Goal: Transaction & Acquisition: Download file/media

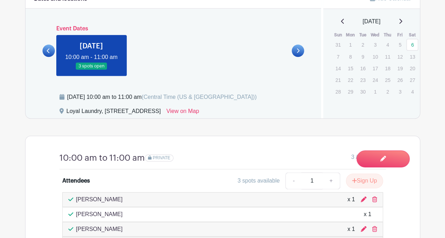
scroll to position [283, 0]
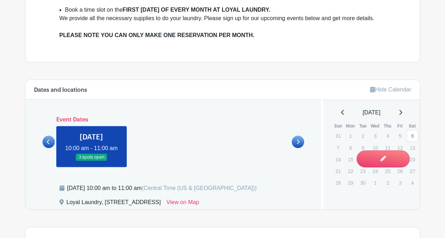
click at [47, 145] on icon at bounding box center [48, 141] width 3 height 5
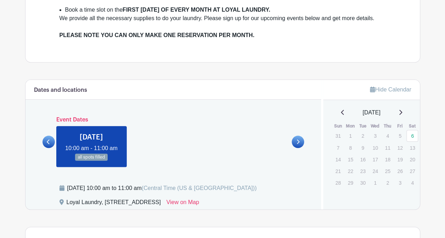
click at [46, 146] on link at bounding box center [48, 142] width 12 height 12
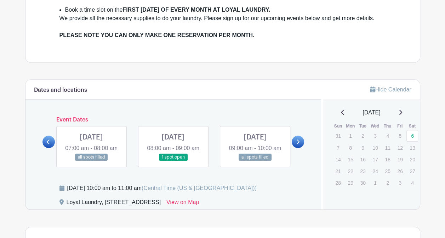
click at [173, 161] on link at bounding box center [173, 161] width 0 height 0
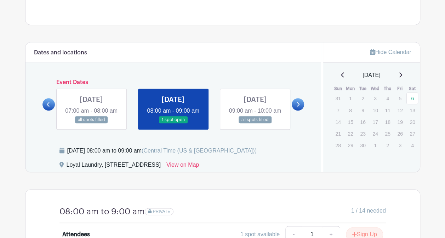
scroll to position [318, 0]
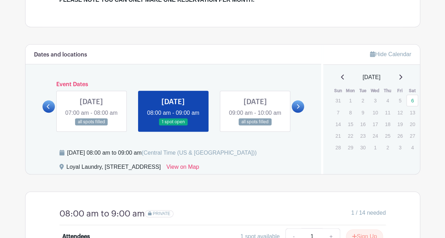
click at [255, 126] on link at bounding box center [255, 126] width 0 height 0
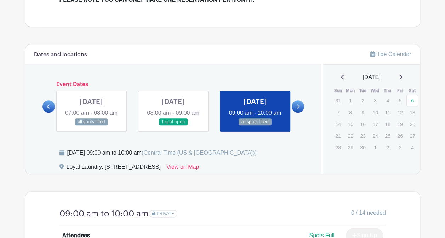
click at [255, 126] on link at bounding box center [255, 126] width 0 height 0
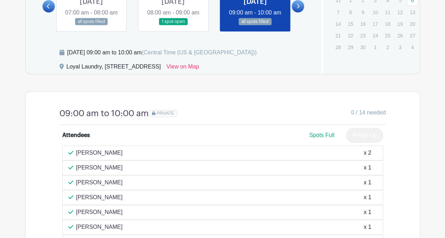
scroll to position [389, 0]
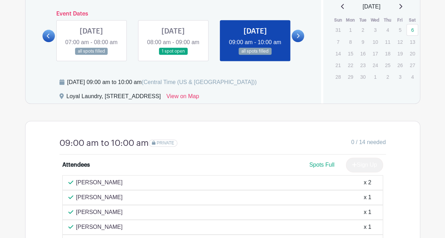
click at [302, 38] on link at bounding box center [298, 36] width 12 height 12
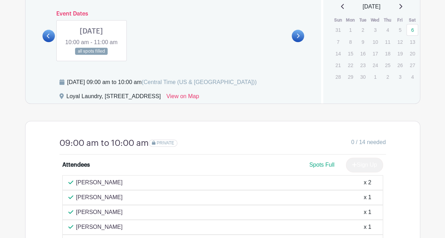
click at [91, 55] on link at bounding box center [91, 55] width 0 height 0
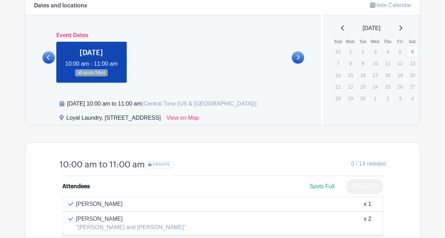
scroll to position [354, 0]
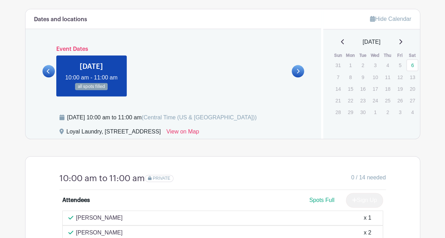
click at [48, 74] on icon at bounding box center [48, 71] width 3 height 5
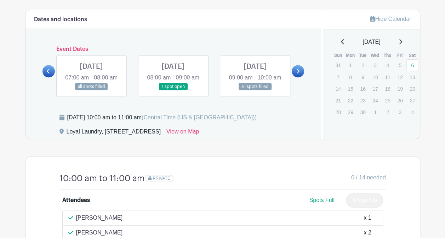
click at [173, 91] on link at bounding box center [173, 91] width 0 height 0
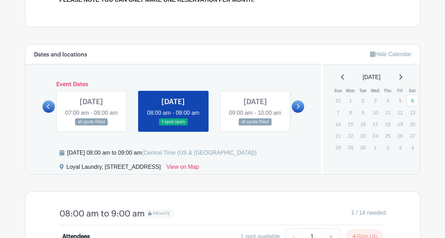
scroll to position [318, 0]
click at [295, 110] on link at bounding box center [298, 106] width 12 height 12
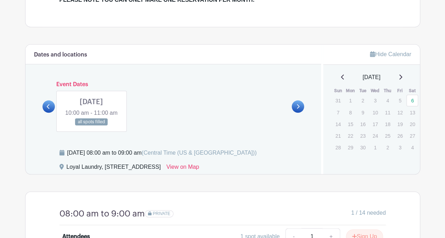
click at [91, 126] on link at bounding box center [91, 126] width 0 height 0
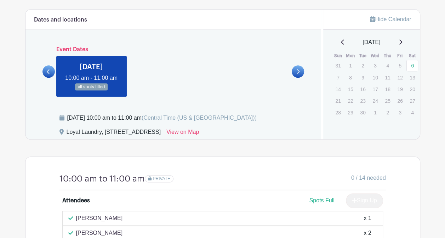
scroll to position [354, 0]
click at [49, 74] on icon at bounding box center [48, 71] width 3 height 5
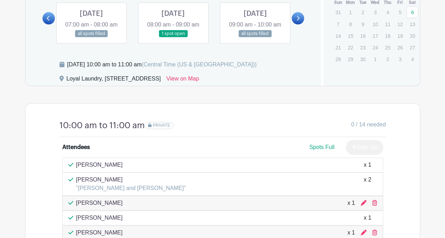
scroll to position [425, 0]
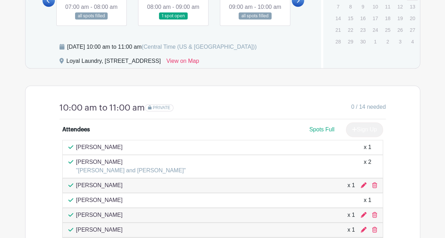
click at [91, 20] on link at bounding box center [91, 20] width 0 height 0
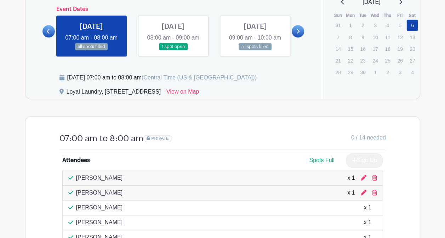
scroll to position [389, 0]
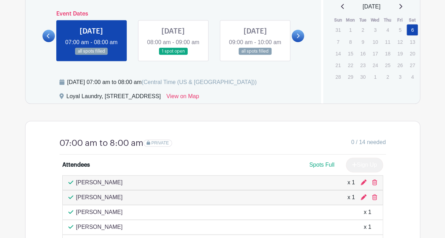
click at [173, 55] on link at bounding box center [173, 55] width 0 height 0
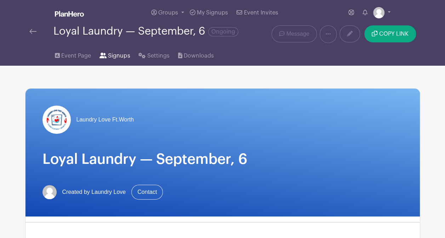
click at [113, 55] on span "Signups" at bounding box center [119, 56] width 22 height 8
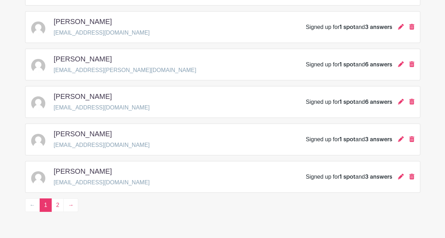
scroll to position [1059, 0]
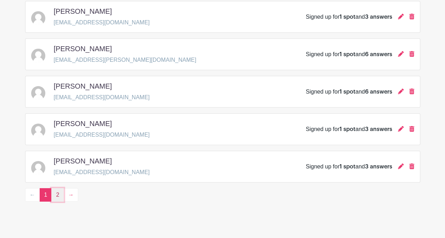
click at [56, 189] on link "2" at bounding box center [57, 195] width 12 height 13
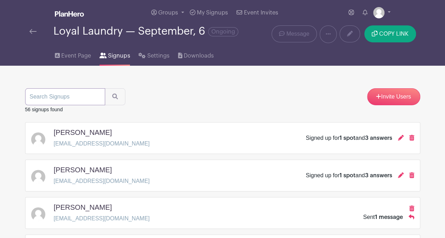
click at [90, 97] on input "search" at bounding box center [65, 96] width 80 height 17
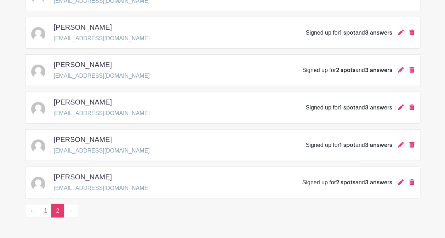
scroll to position [910, 0]
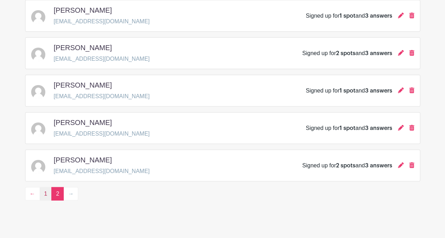
type input "dom"
click at [46, 188] on link "1" at bounding box center [46, 194] width 12 height 13
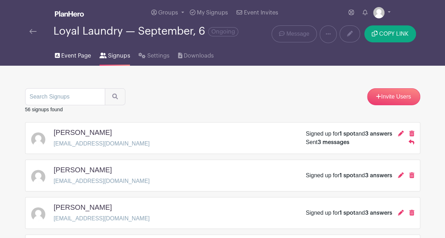
click at [69, 55] on span "Event Page" at bounding box center [76, 56] width 30 height 8
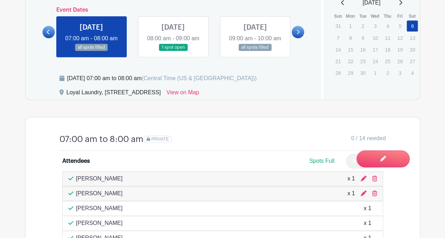
scroll to position [389, 0]
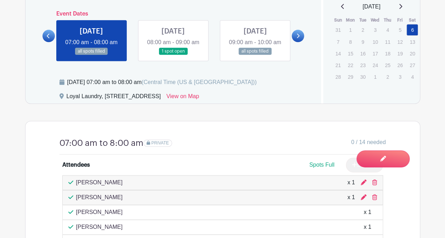
click at [173, 55] on link at bounding box center [173, 55] width 0 height 0
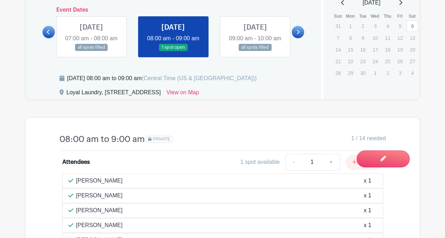
scroll to position [389, 0]
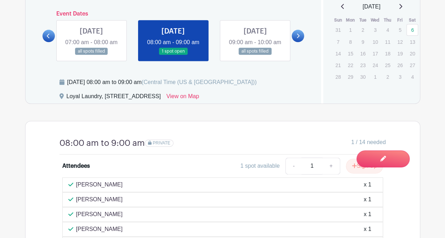
click at [255, 55] on link at bounding box center [255, 55] width 0 height 0
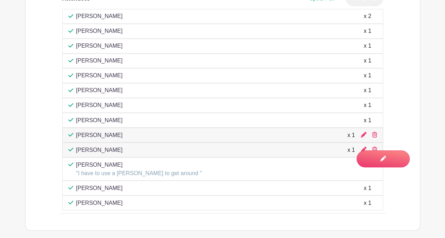
scroll to position [566, 0]
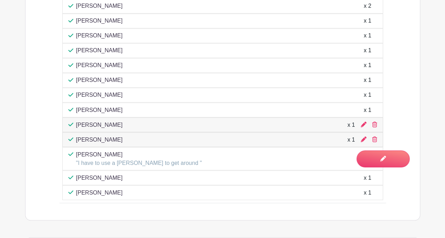
click at [319, 166] on div "[PERSON_NAME] "I have to use a [PERSON_NAME] to get around " x 1" at bounding box center [222, 158] width 309 height 17
click at [149, 166] on p ""I have to use a [PERSON_NAME] to get around "" at bounding box center [139, 163] width 126 height 8
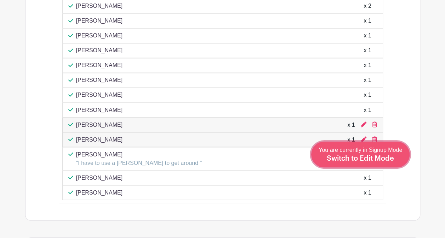
click at [392, 160] on span "Switch to Edit Mode" at bounding box center [360, 158] width 67 height 7
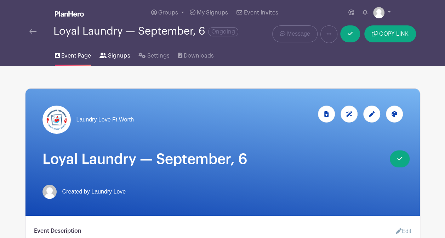
click at [115, 57] on span "Signups" at bounding box center [119, 56] width 22 height 8
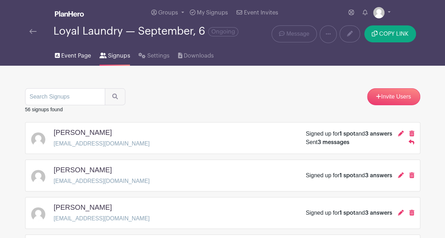
click at [67, 52] on span "Event Page" at bounding box center [76, 56] width 30 height 8
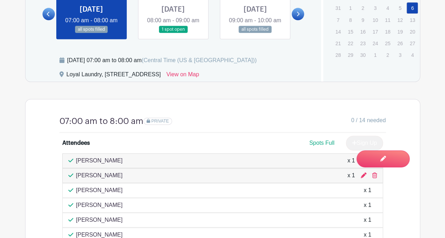
scroll to position [390, 0]
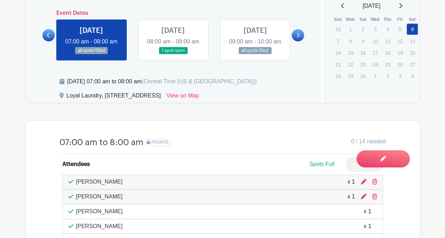
click at [255, 54] on link at bounding box center [255, 54] width 0 height 0
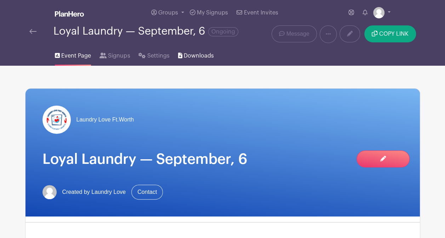
click at [199, 52] on span "Downloads" at bounding box center [199, 56] width 30 height 8
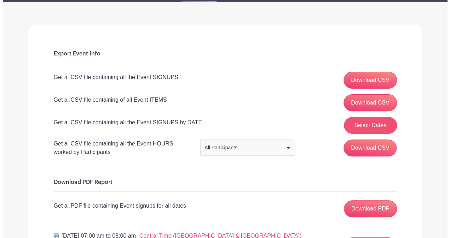
scroll to position [71, 0]
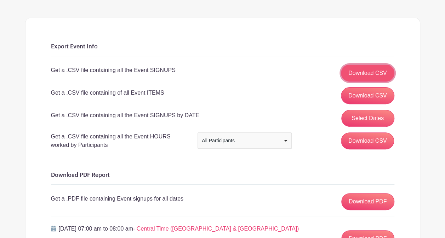
click at [370, 71] on link "Download CSV" at bounding box center [367, 73] width 53 height 17
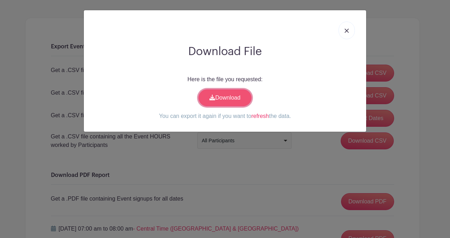
click at [242, 99] on link "Download" at bounding box center [224, 98] width 53 height 17
